Goal: Obtain resource: Obtain resource

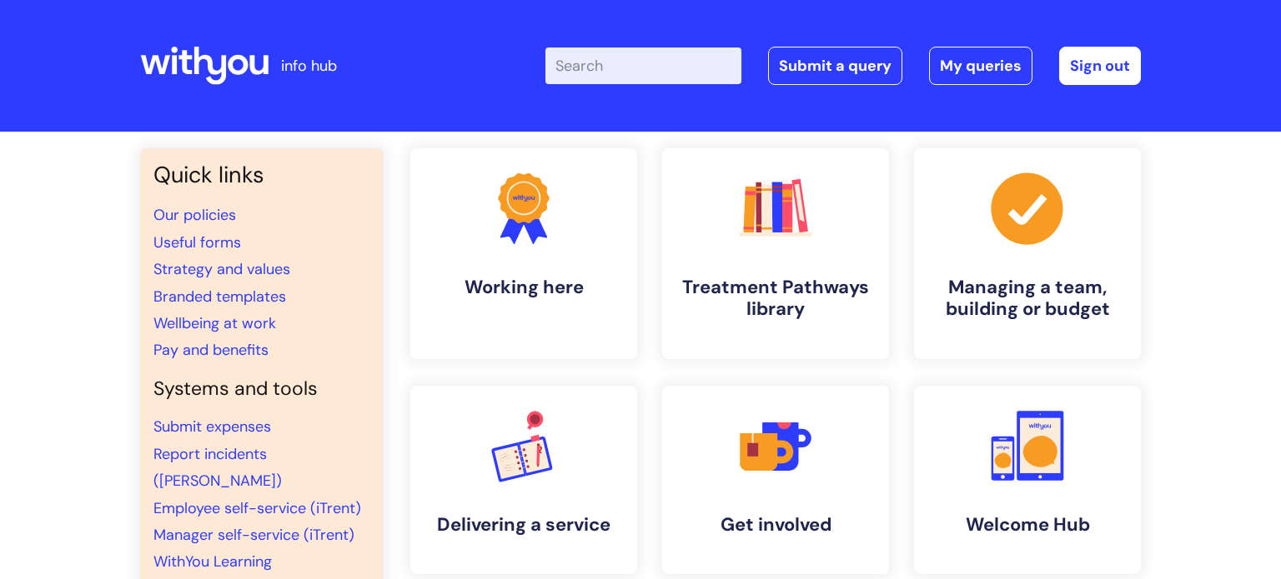
click at [606, 60] on input "Enter your search term here..." at bounding box center [643, 66] width 196 height 37
click at [605, 64] on input "Enter your search term here..." at bounding box center [643, 66] width 196 height 37
type input "my journ"
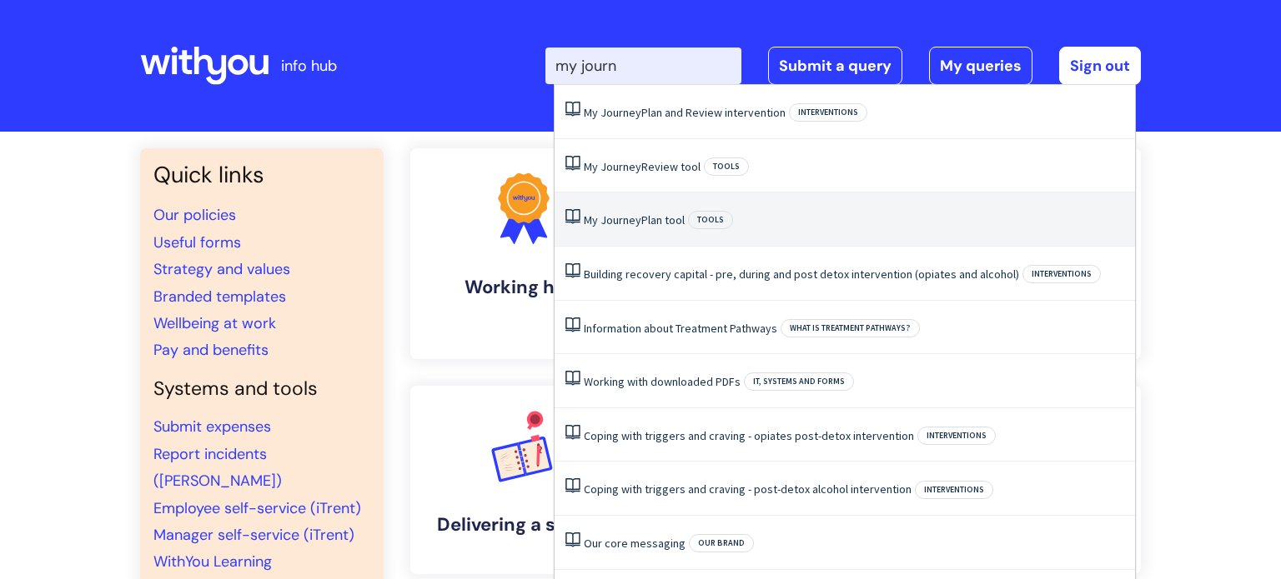
click at [650, 220] on link "My Journey Plan tool" at bounding box center [634, 220] width 101 height 15
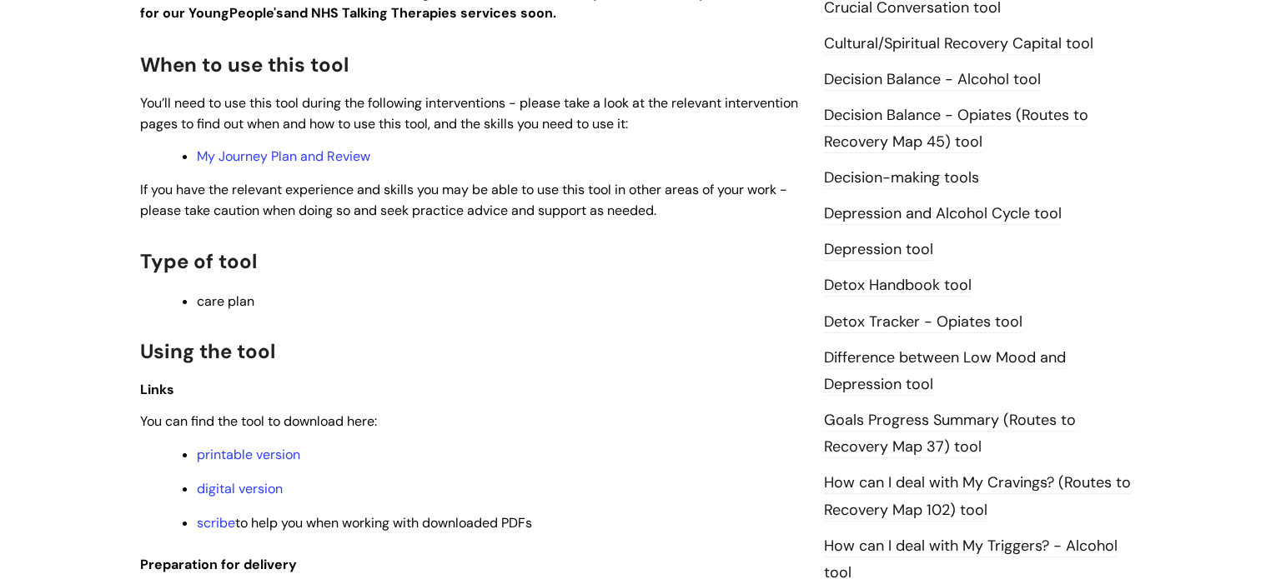
scroll to position [929, 0]
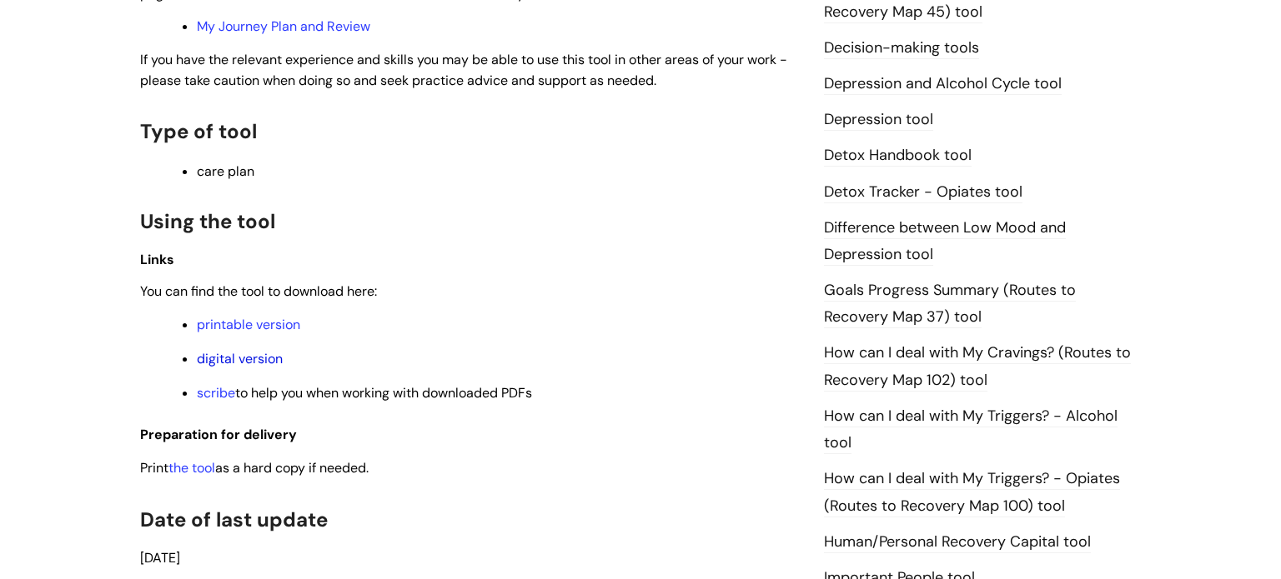
click at [258, 366] on link "digital version" at bounding box center [240, 359] width 86 height 18
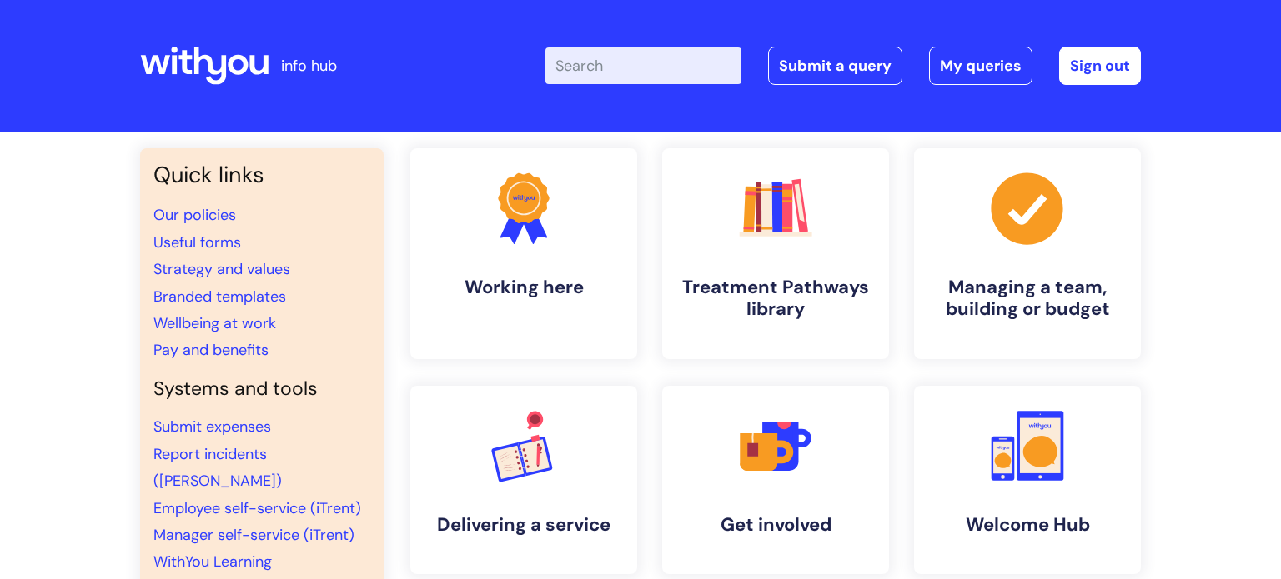
click at [643, 59] on input "Enter your search term here..." at bounding box center [643, 66] width 196 height 37
type input "my journ"
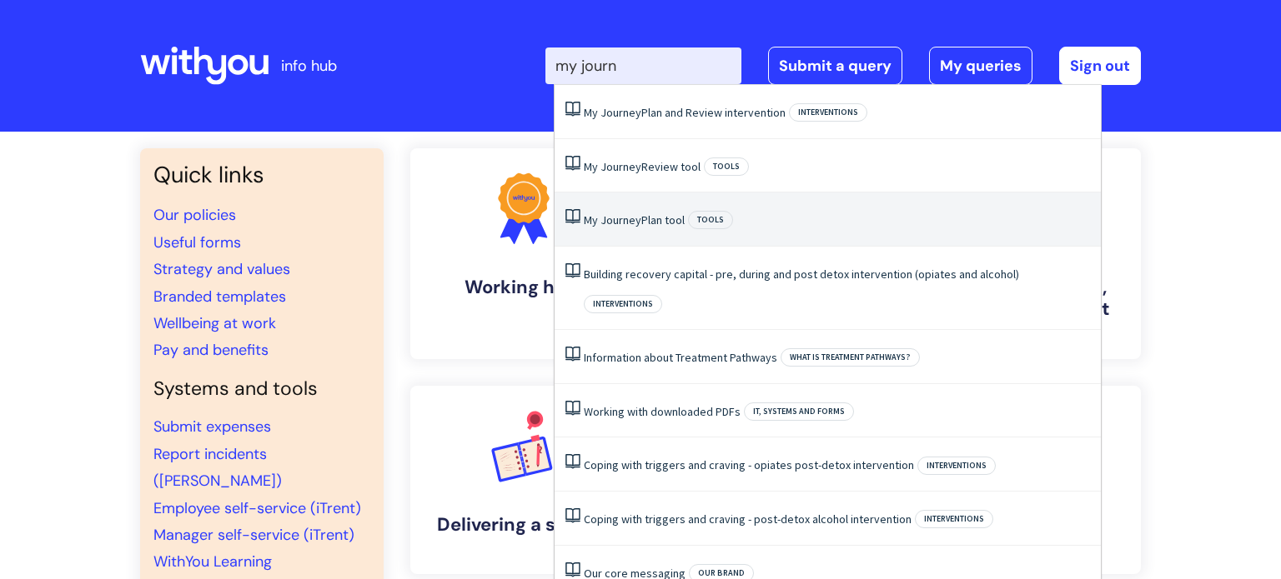
click at [648, 217] on link "My Journey Plan tool" at bounding box center [634, 220] width 101 height 15
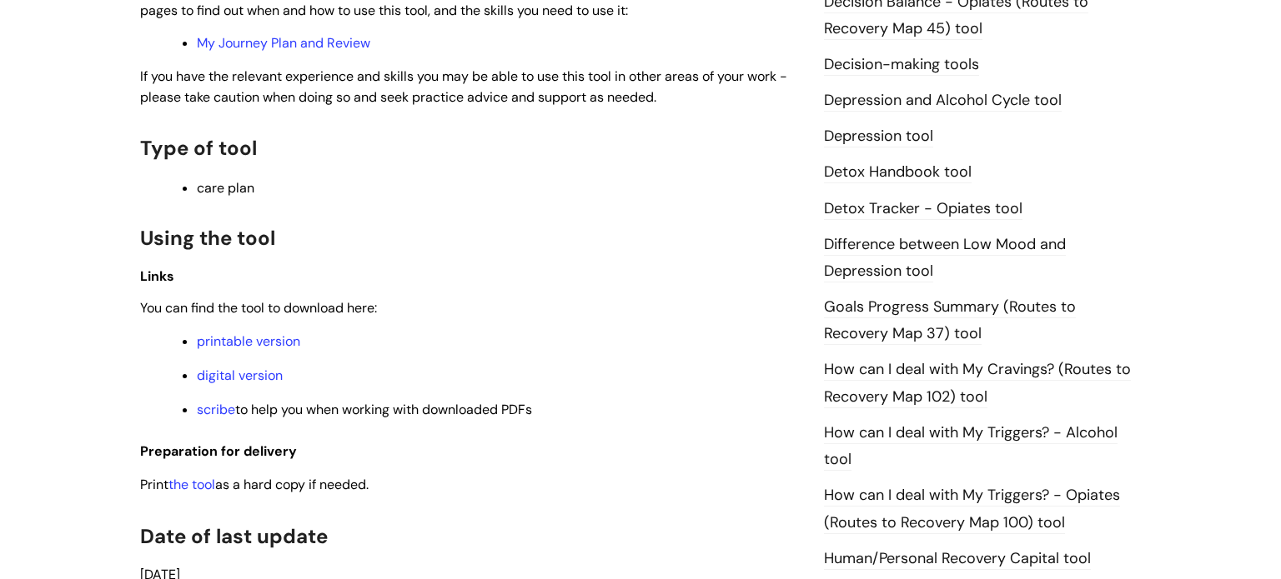
scroll to position [913, 0]
click at [256, 380] on link "digital version" at bounding box center [240, 375] width 86 height 18
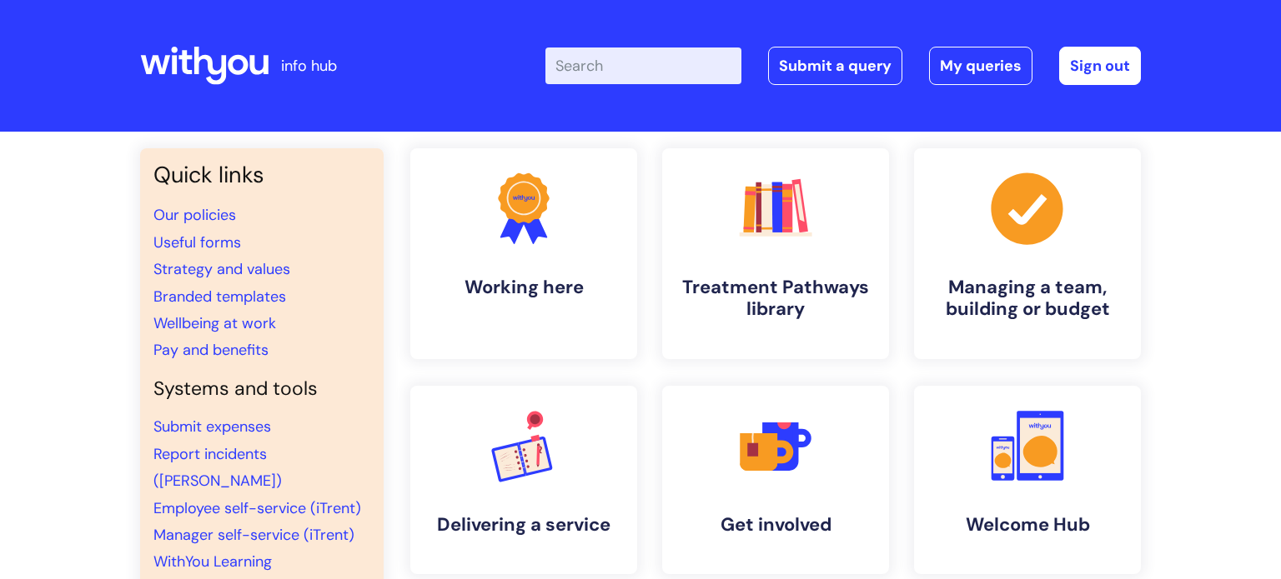
click at [676, 60] on input "Enter your search term here..." at bounding box center [643, 66] width 196 height 37
type input "my jour"
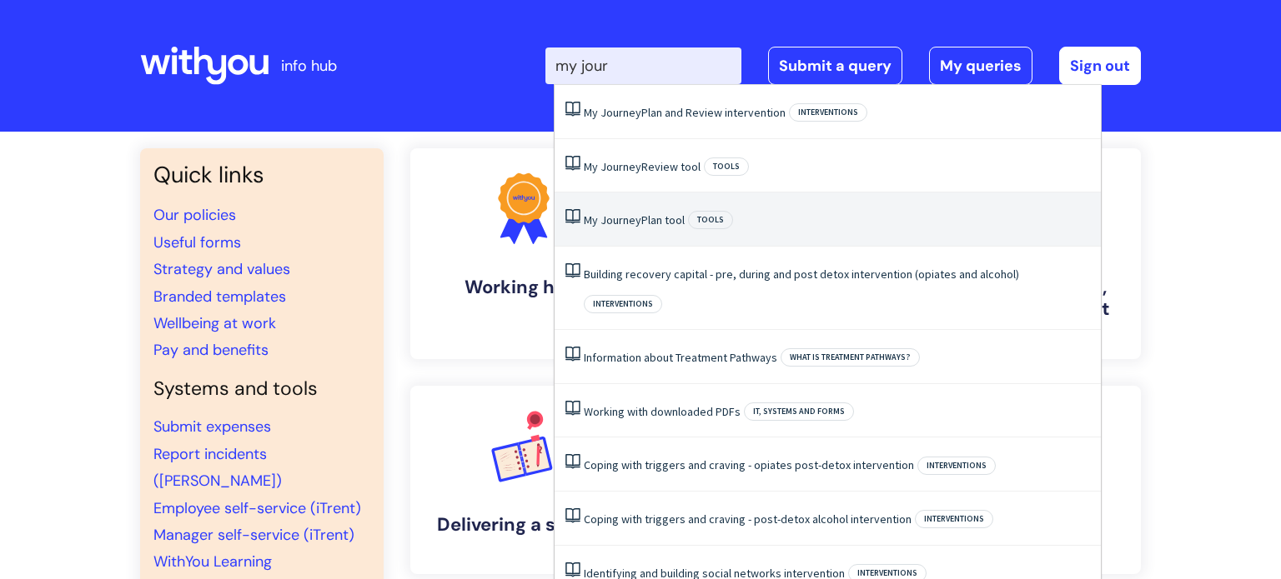
click at [643, 219] on link "My Journey Plan tool" at bounding box center [634, 220] width 101 height 15
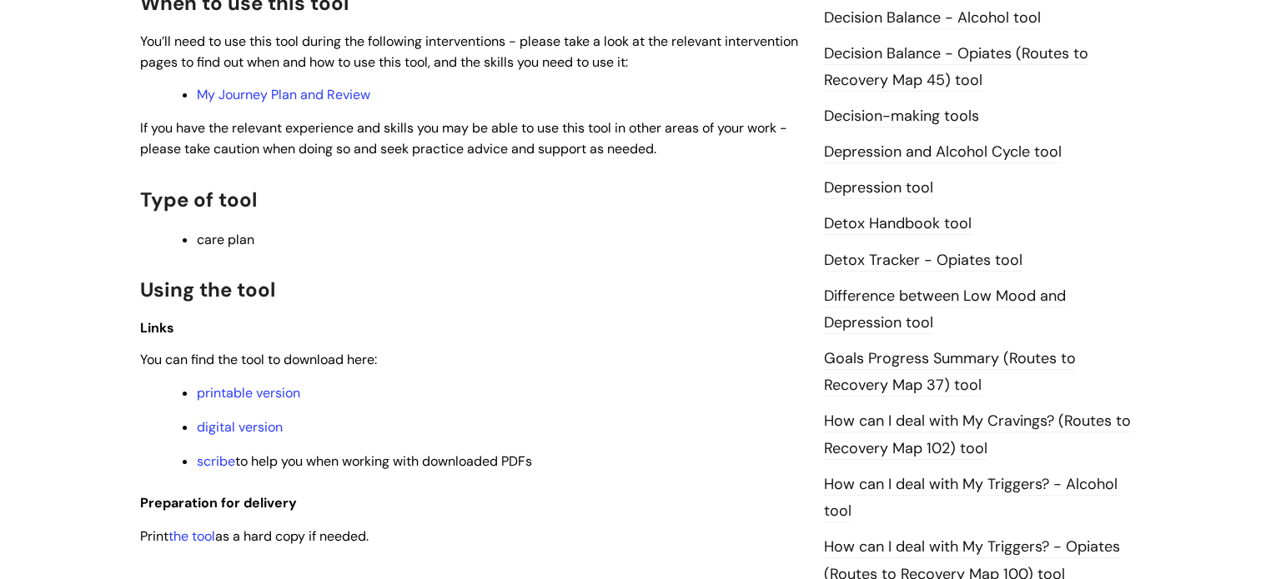
scroll to position [873, 0]
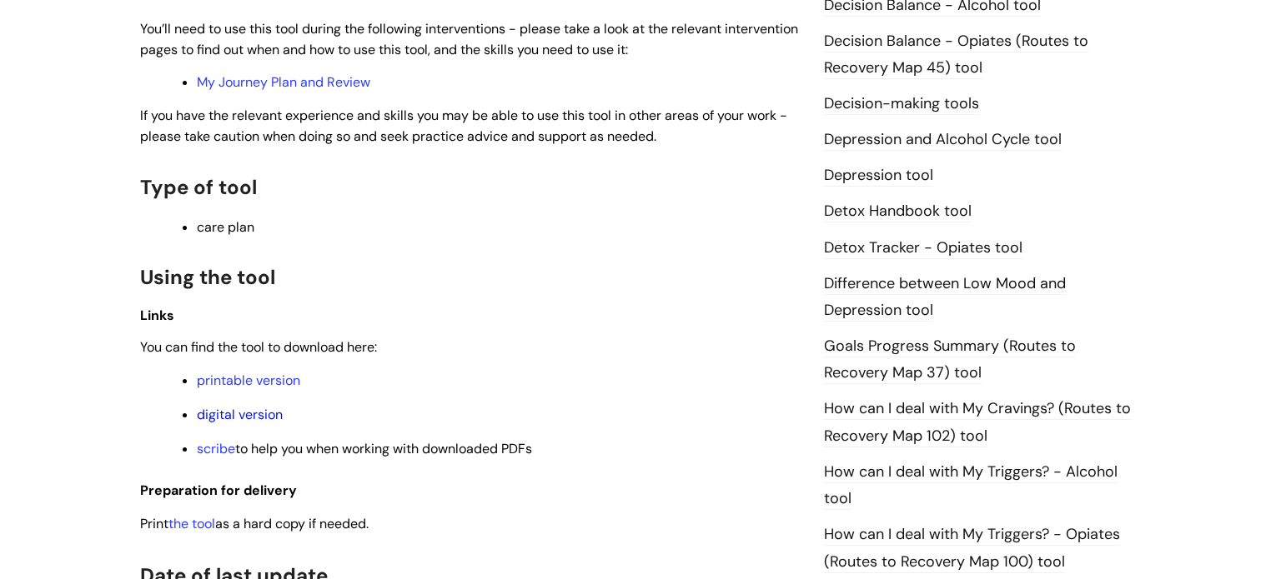
click at [262, 424] on link "digital version" at bounding box center [240, 415] width 86 height 18
